Goal: Find specific page/section: Find specific page/section

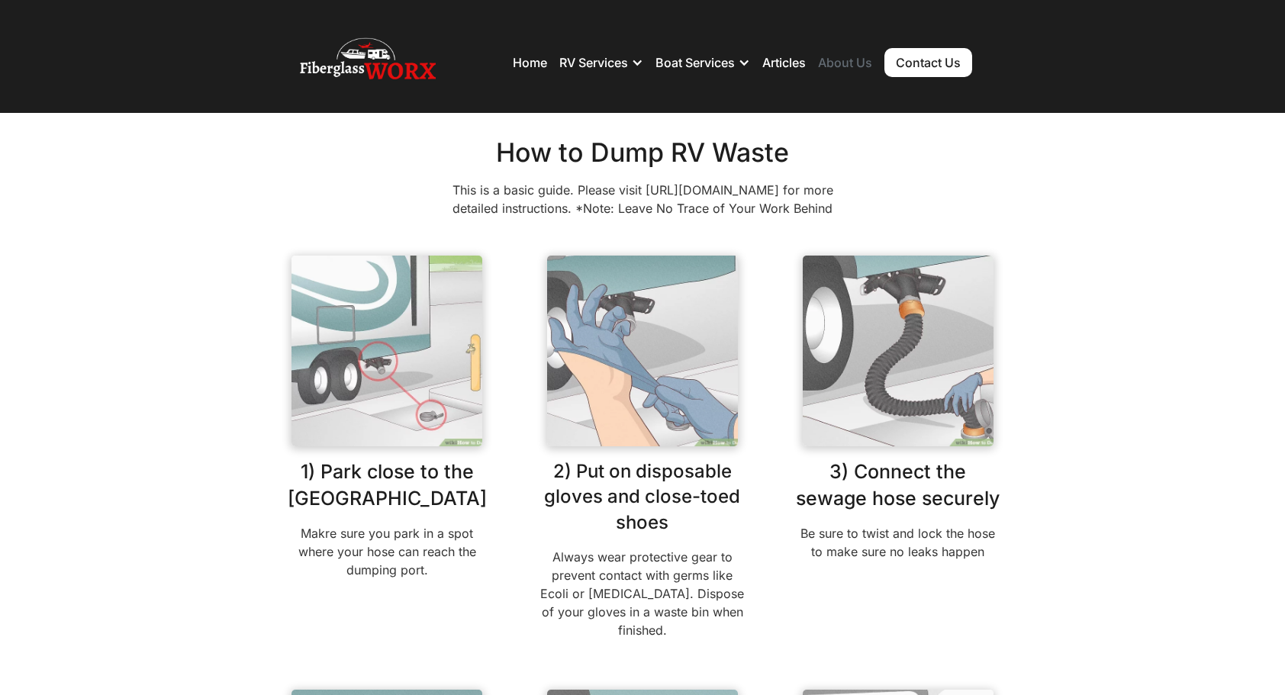
drag, startPoint x: 43, startPoint y: 4, endPoint x: 852, endPoint y: 58, distance: 811.3
click at [852, 58] on link "About Us" at bounding box center [845, 62] width 54 height 15
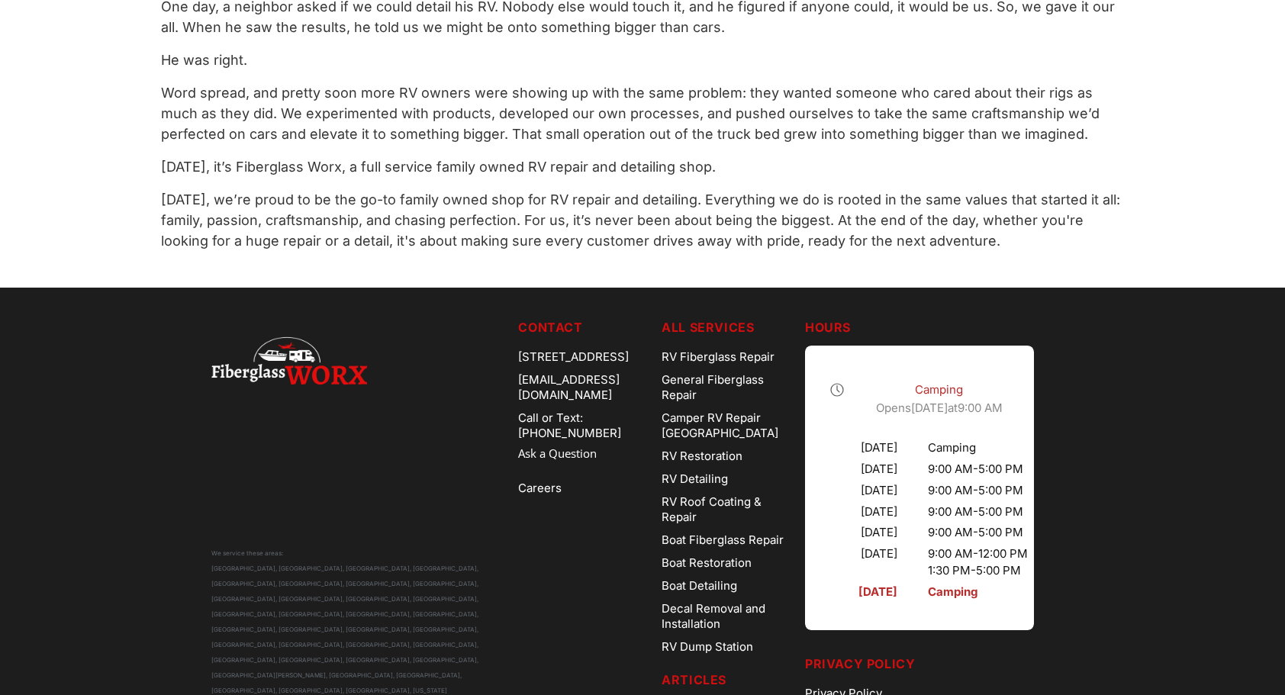
scroll to position [916, 0]
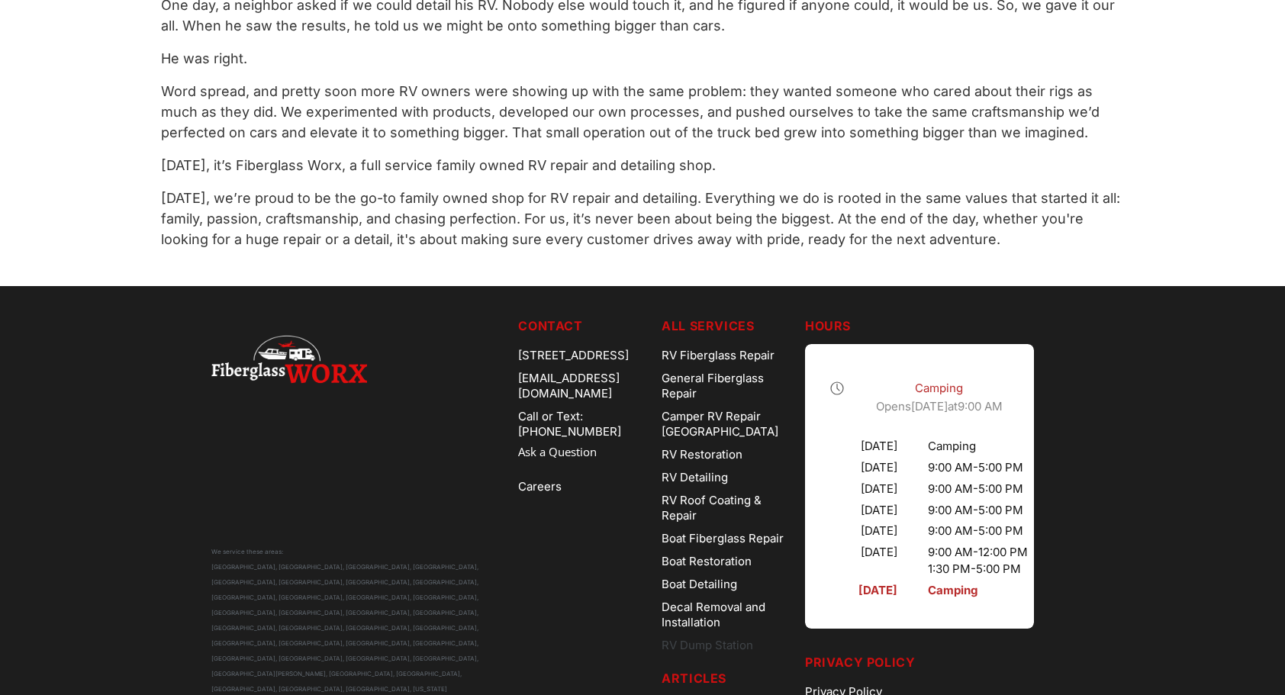
click at [711, 641] on link "RV Dump Station" at bounding box center [726, 645] width 131 height 23
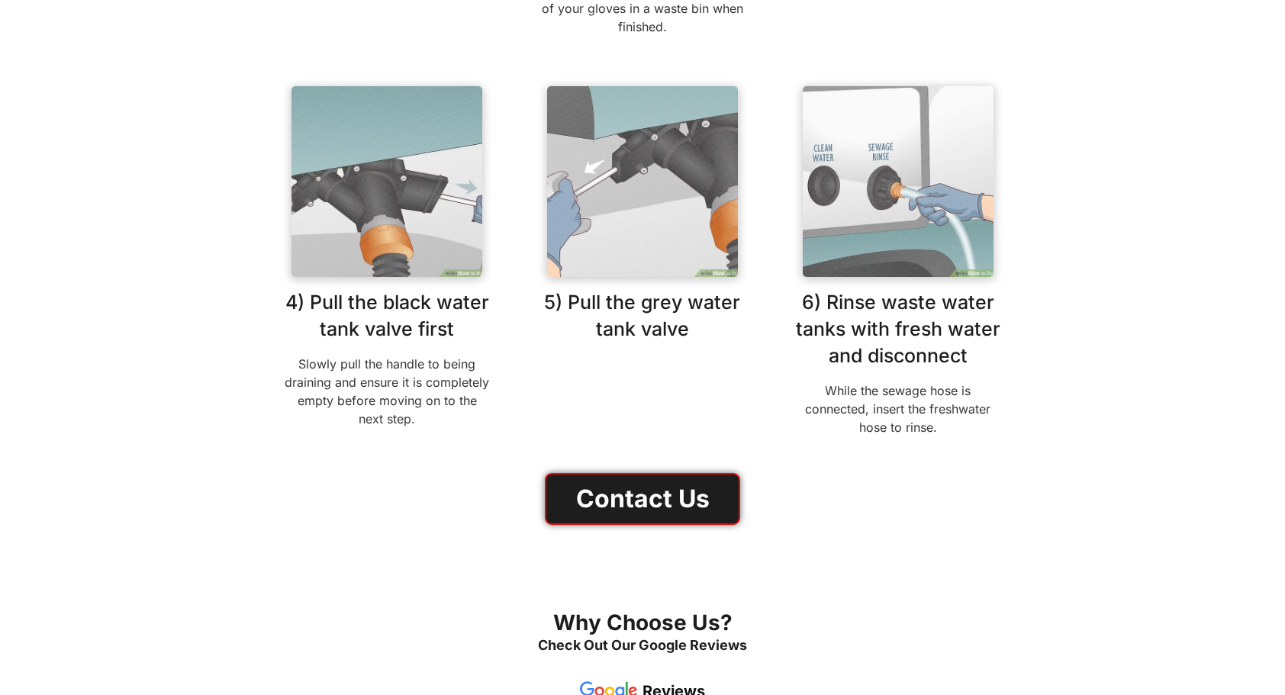
scroll to position [687, 0]
